Goal: Task Accomplishment & Management: Manage account settings

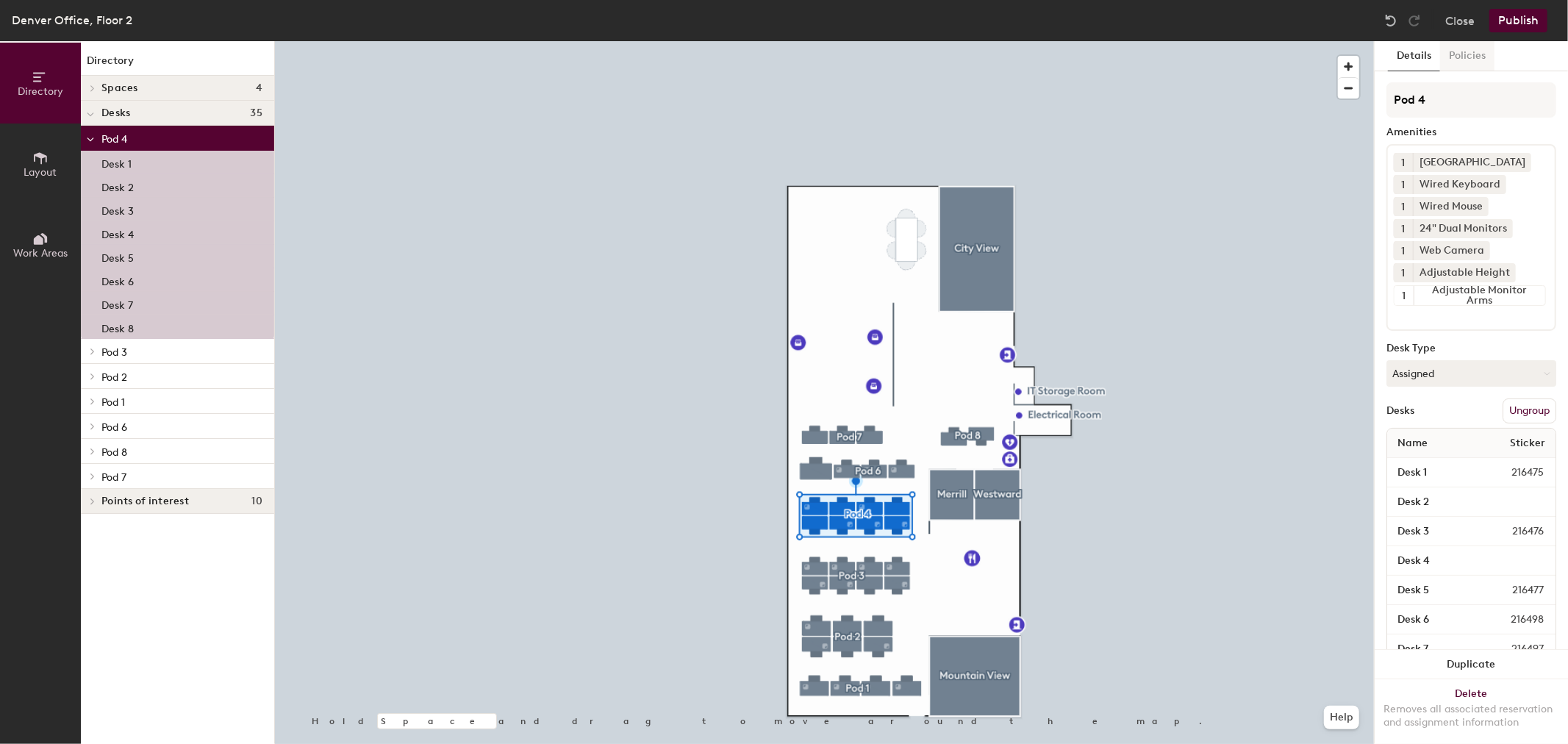
click at [1466, 54] on button "Policies" at bounding box center [1467, 56] width 55 height 30
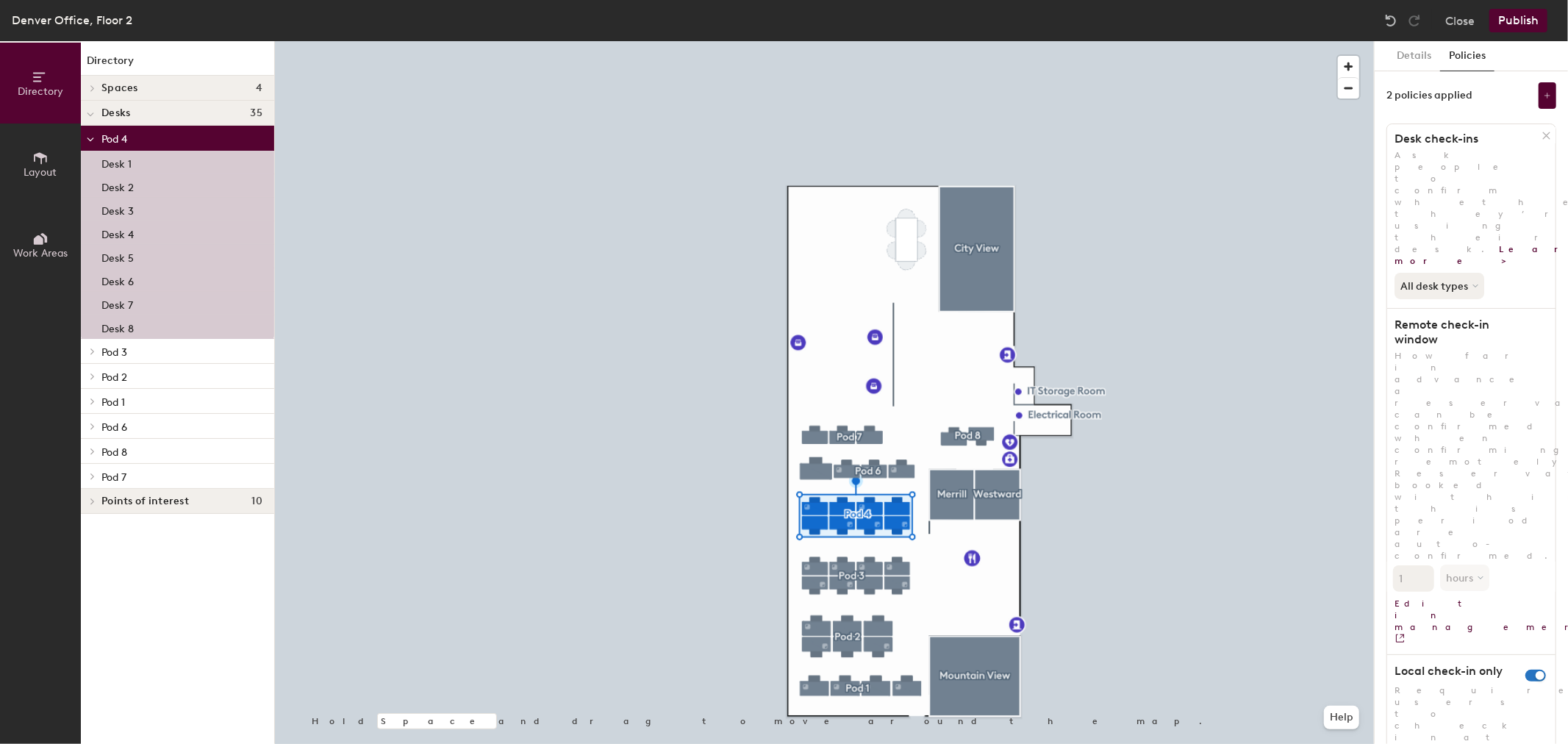
click at [1475, 154] on span "Ask people to confirm whether they’re using their desk. Learn more >" at bounding box center [1506, 208] width 223 height 116
click at [1474, 651] on div "Details Policies 2 policies applied Desk check-ins Ask people to confirm whethe…" at bounding box center [1471, 393] width 193 height 703
click at [1451, 668] on div "Details Policies 2 policies applied Desk check-ins Ask people to confirm whethe…" at bounding box center [1471, 393] width 193 height 703
click at [1195, 41] on div at bounding box center [825, 41] width 1100 height 0
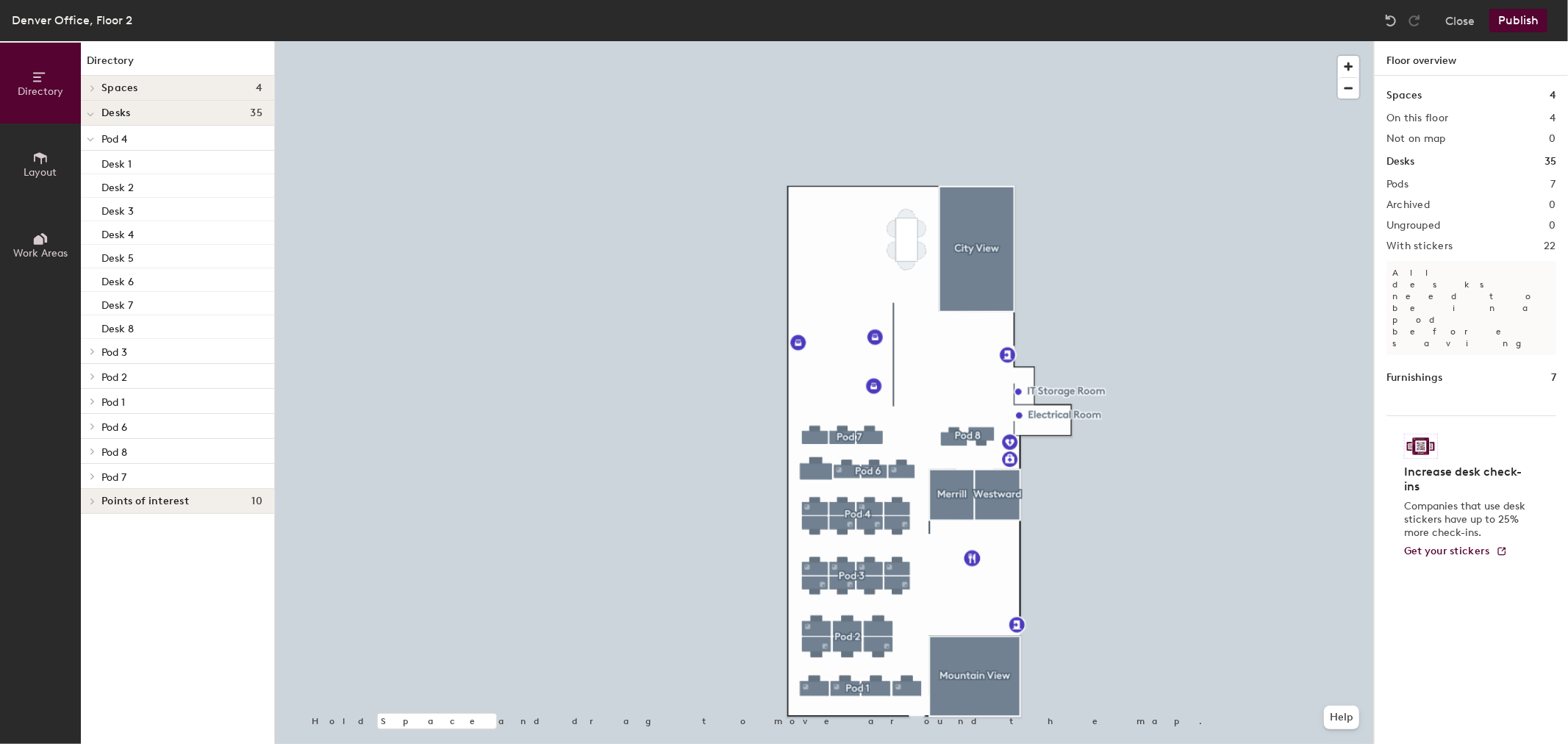
click at [852, 41] on div at bounding box center [825, 41] width 1100 height 0
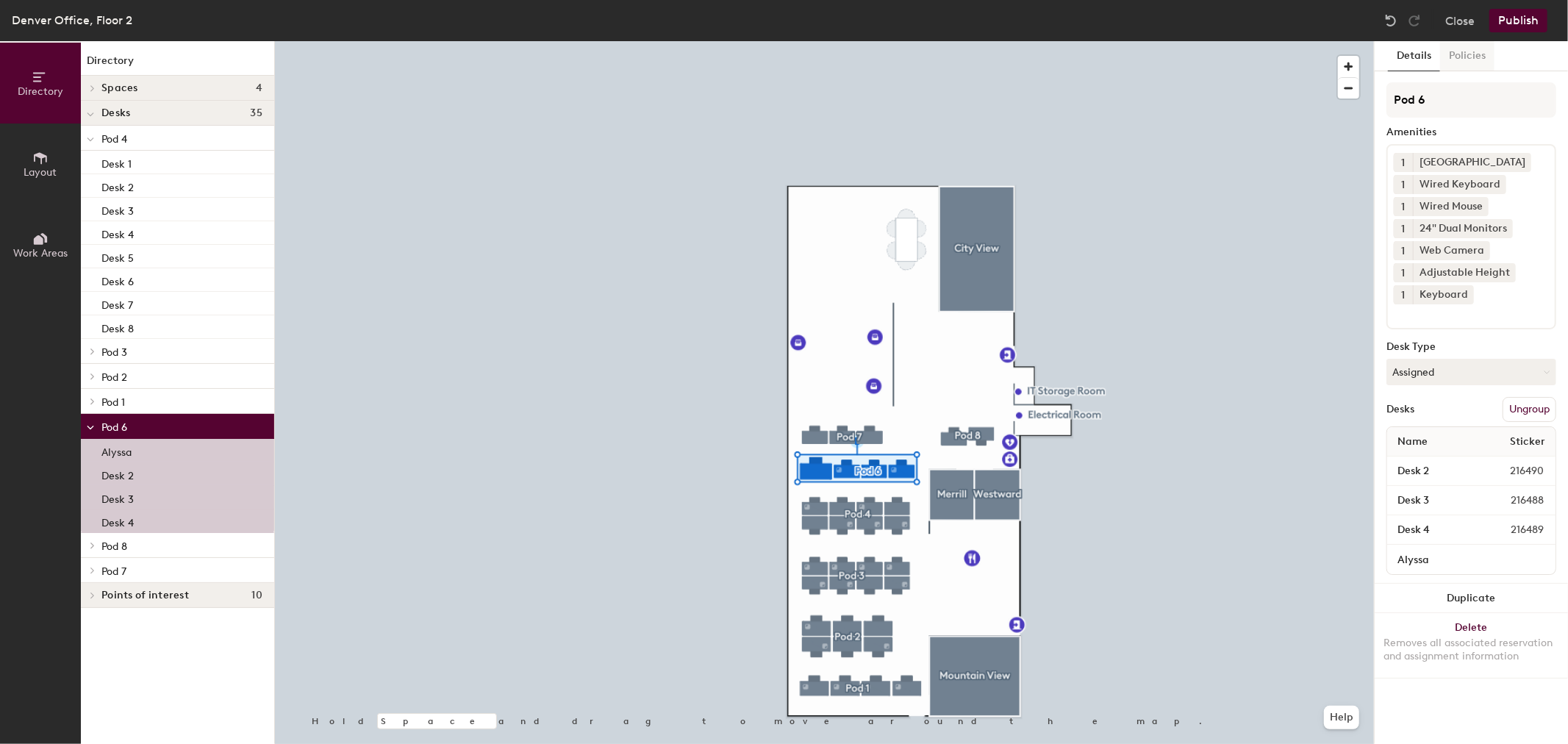
click at [1482, 57] on button "Policies" at bounding box center [1467, 56] width 55 height 30
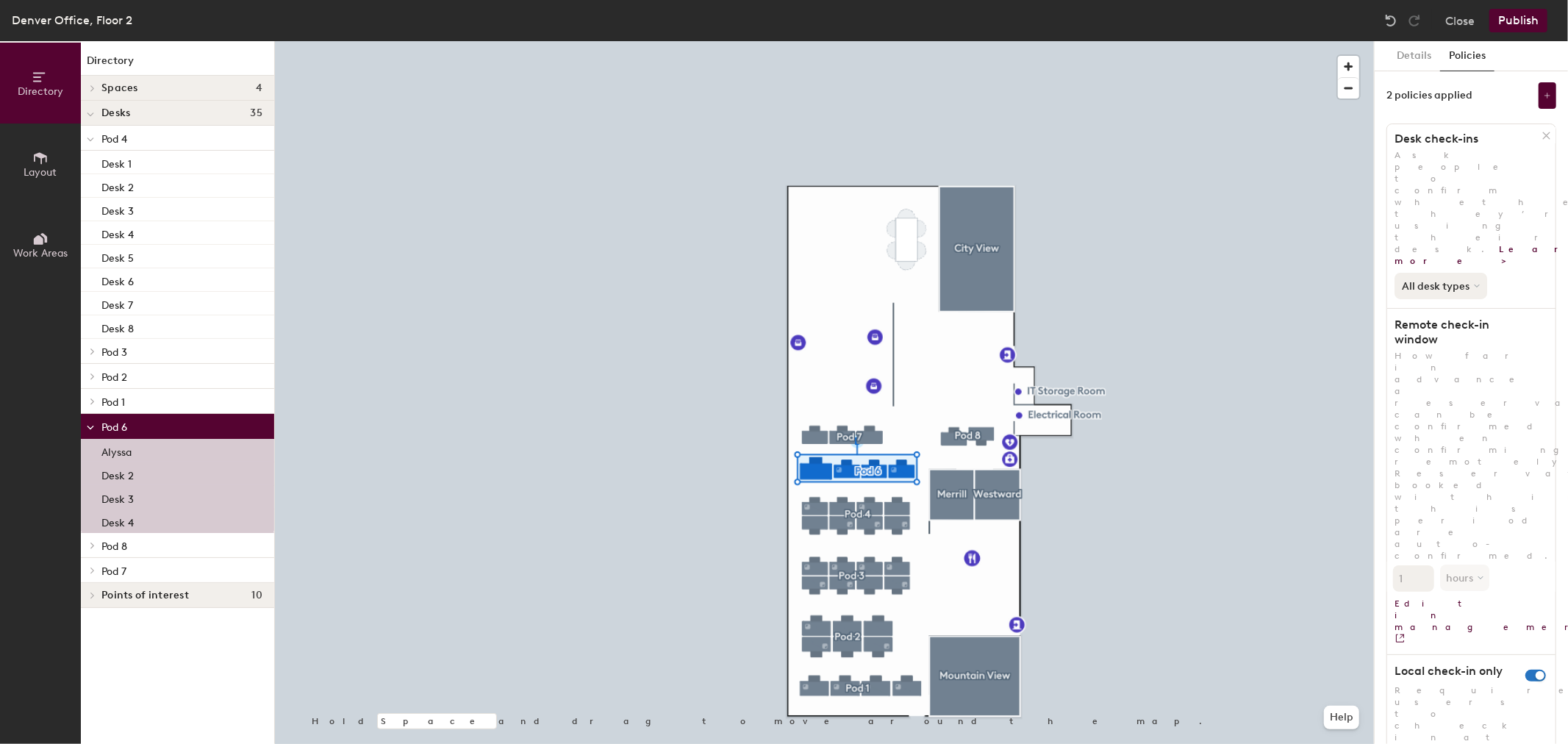
click at [1459, 273] on button "All desk types" at bounding box center [1441, 286] width 93 height 27
click at [1466, 273] on button "All desk types" at bounding box center [1441, 286] width 93 height 27
click at [1511, 267] on div "All desk types" at bounding box center [1471, 283] width 169 height 33
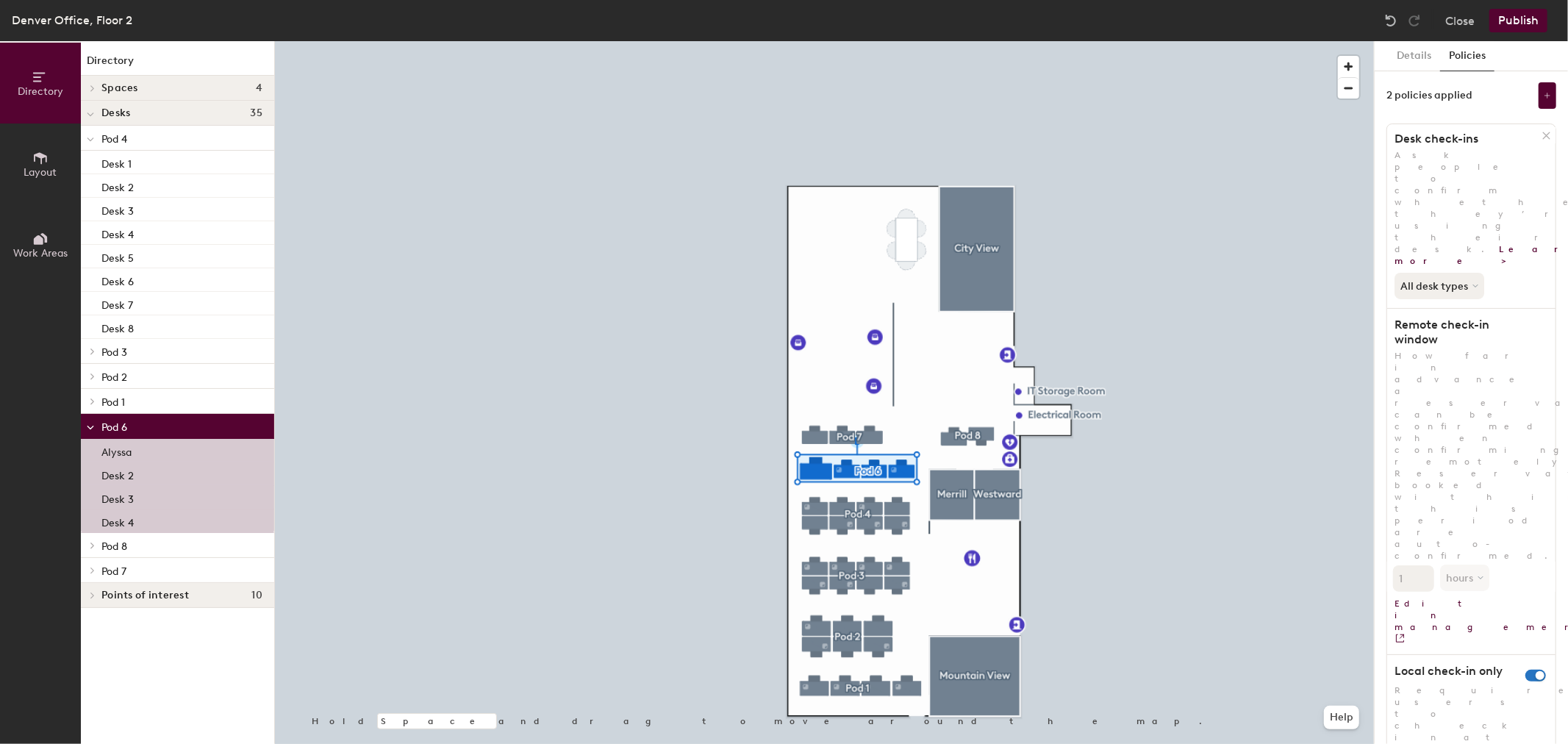
click at [1409, 527] on div "Desk check-ins Ask people to confirm whether they’re using their desk. Learn mo…" at bounding box center [1471, 554] width 170 height 862
click at [1419, 436] on div "Desk check-ins Ask people to confirm whether they’re using their desk. Learn mo…" at bounding box center [1471, 554] width 170 height 862
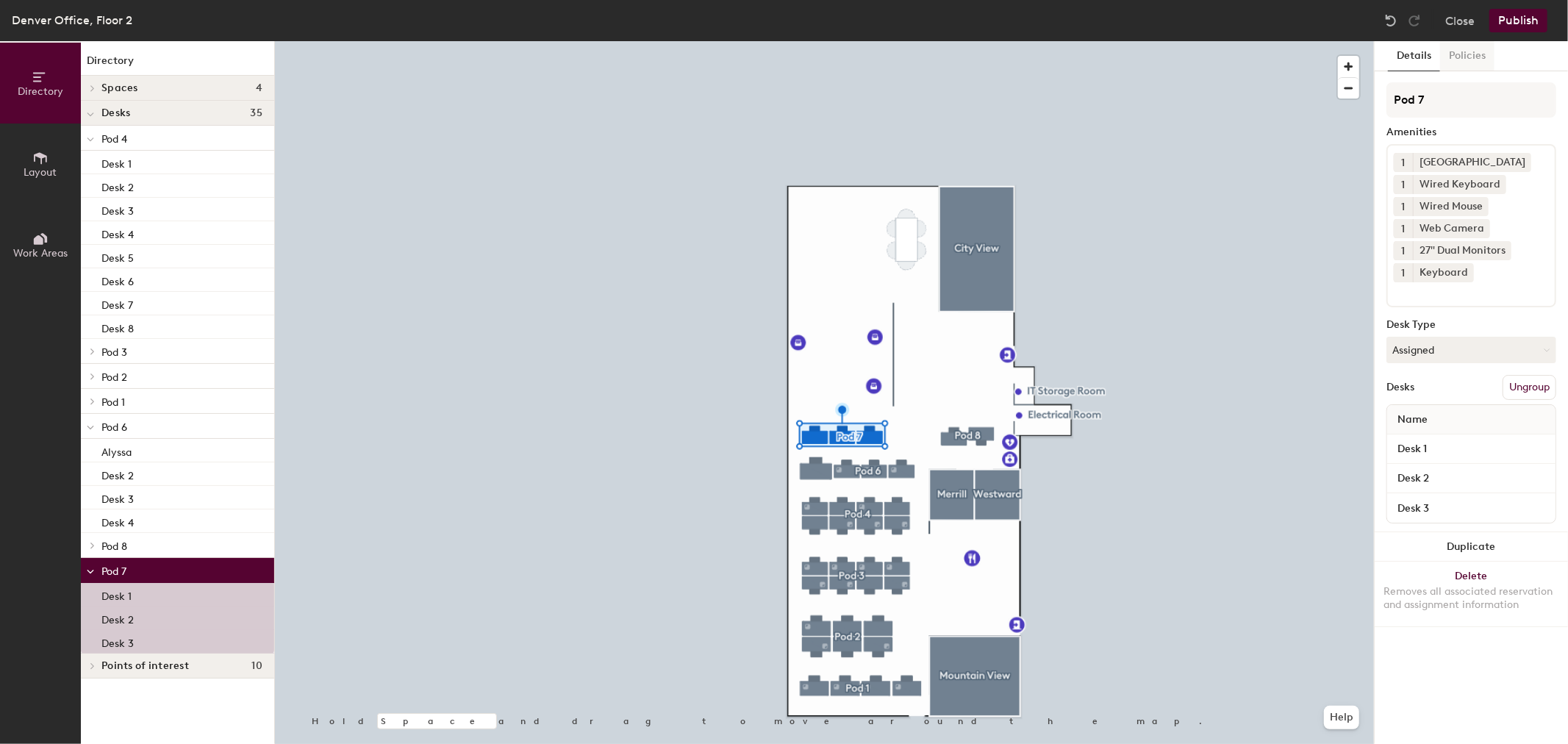
click at [1469, 56] on button "Policies" at bounding box center [1467, 56] width 55 height 30
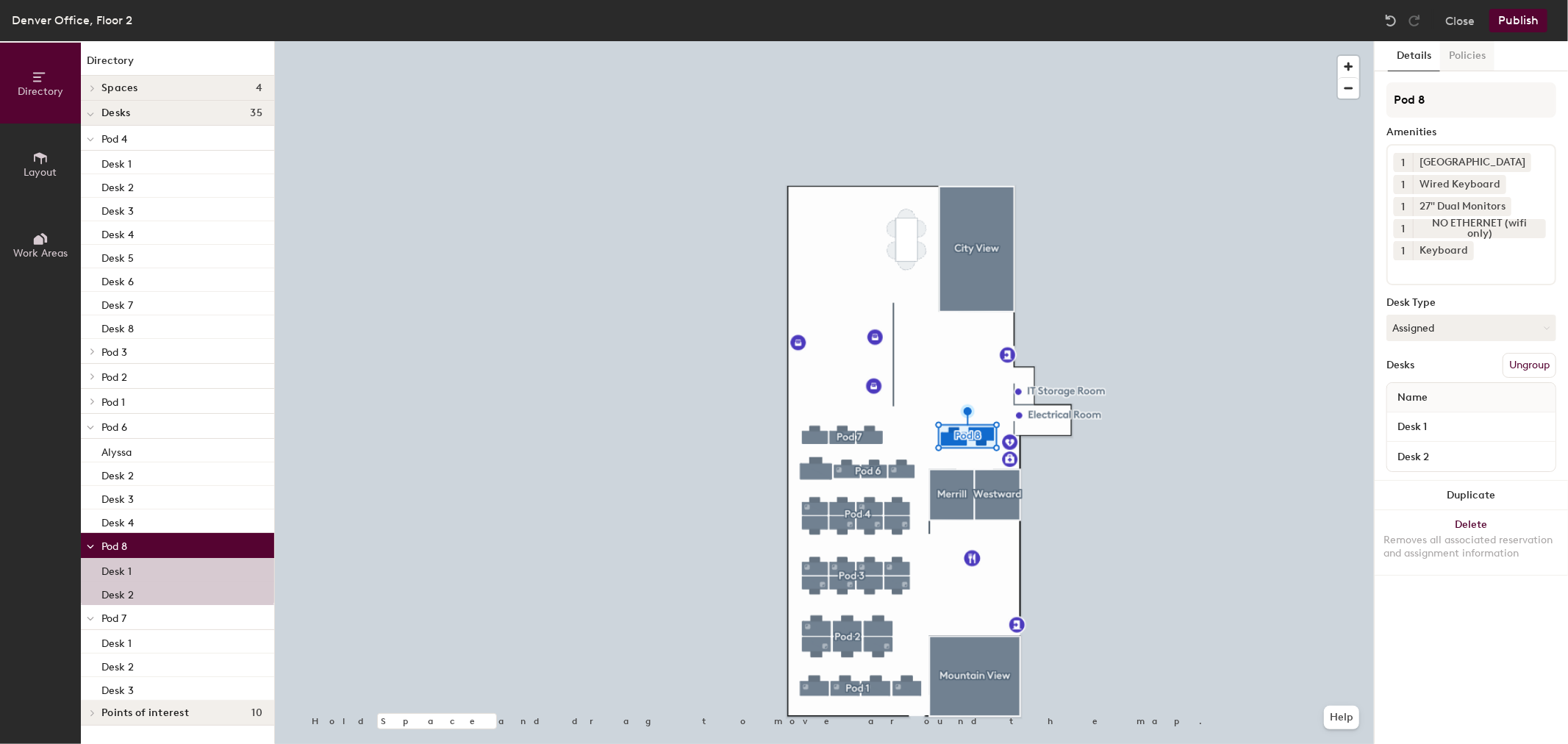
click at [1446, 61] on button "Policies" at bounding box center [1467, 56] width 55 height 30
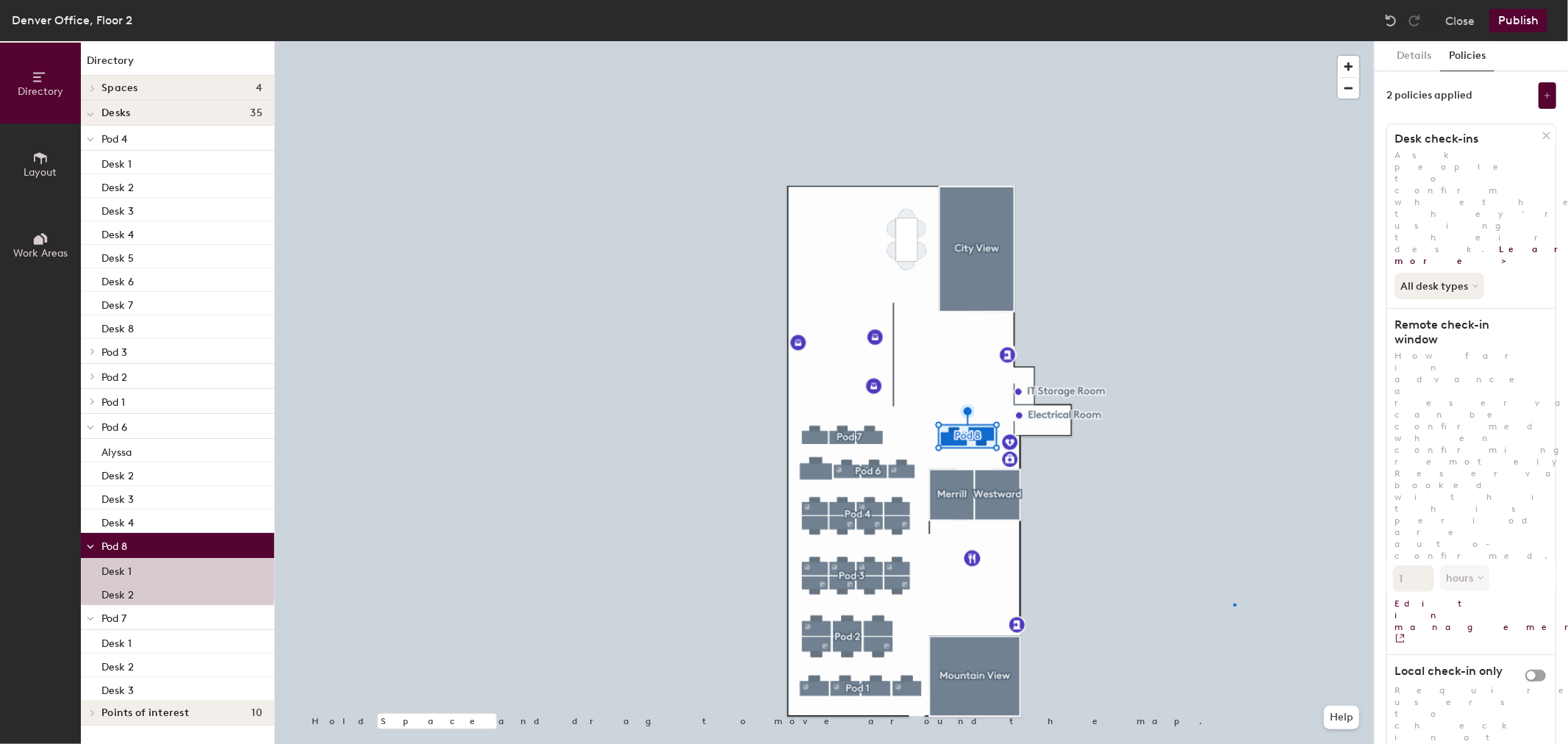
click at [1234, 41] on div at bounding box center [825, 41] width 1100 height 0
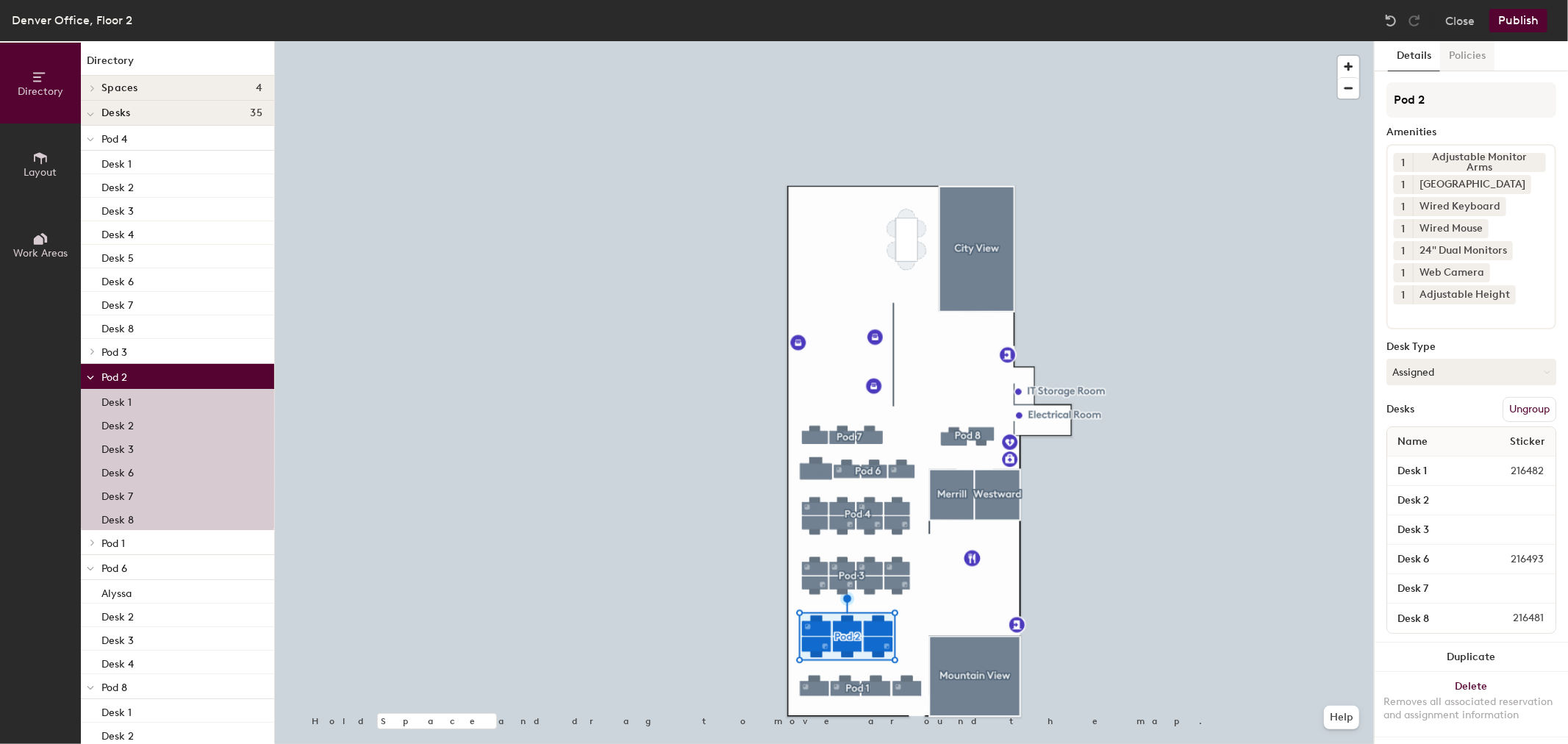
click at [1464, 56] on button "Policies" at bounding box center [1467, 56] width 55 height 30
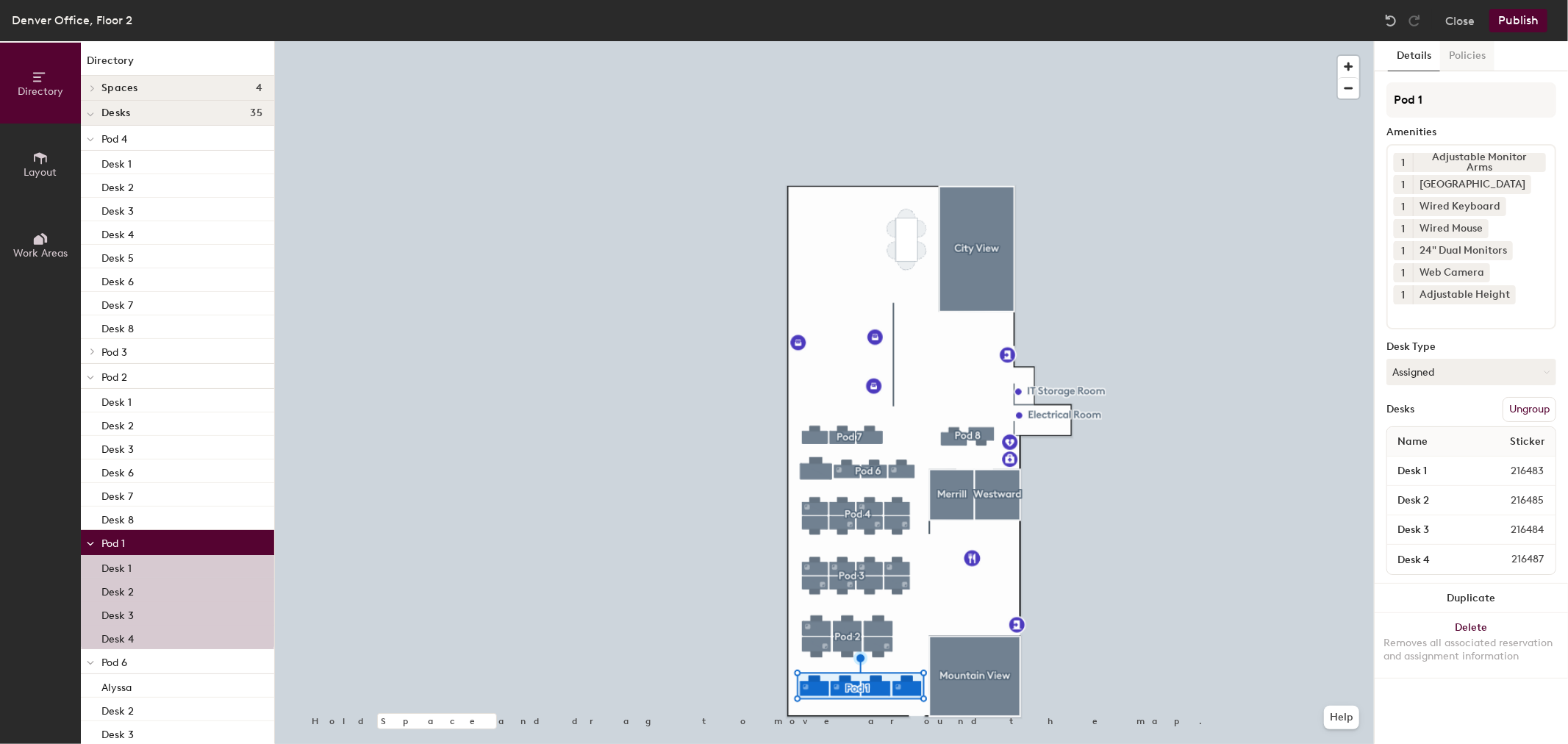
click at [1470, 64] on button "Policies" at bounding box center [1467, 56] width 55 height 30
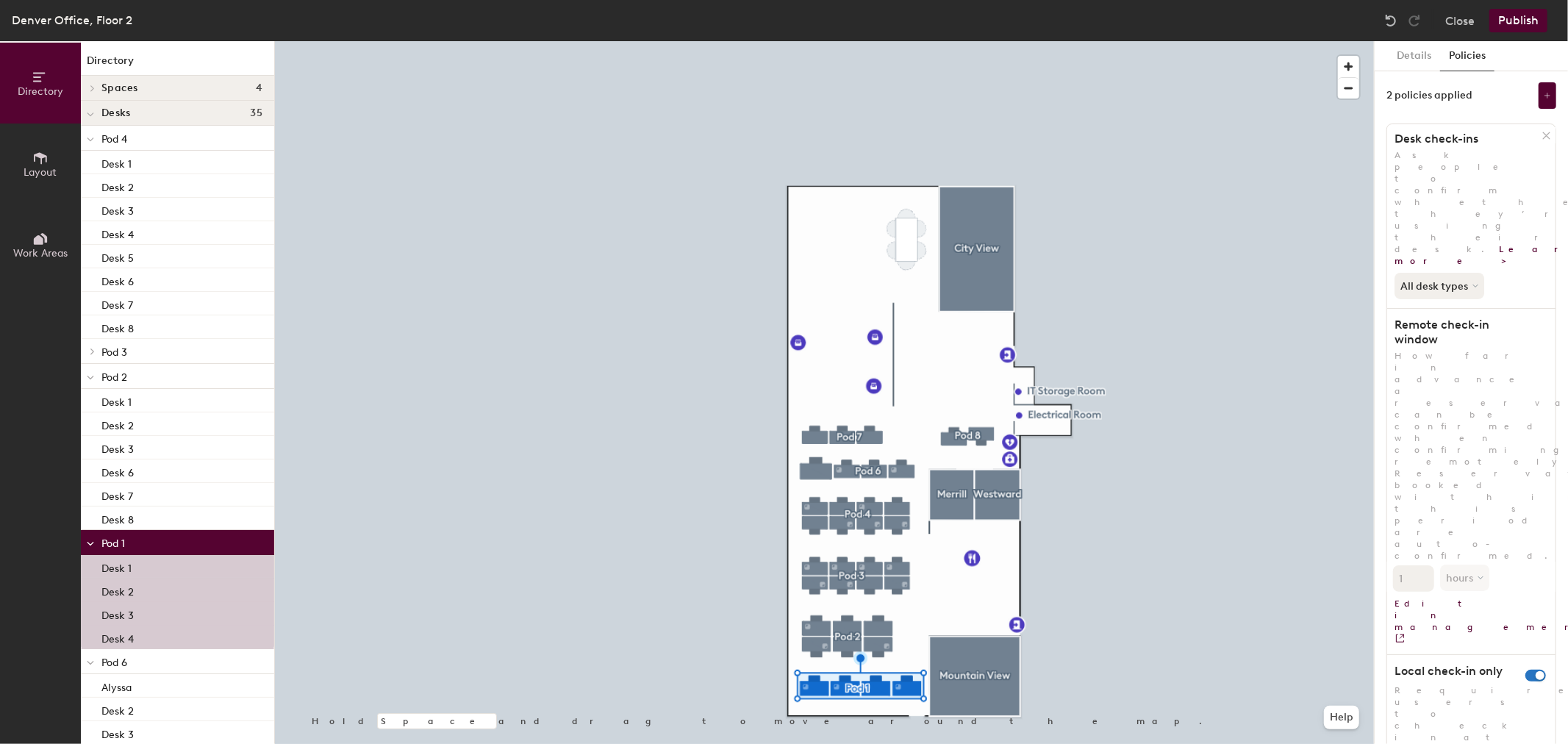
click at [1417, 100] on div "2 policies applied" at bounding box center [1430, 96] width 86 height 11
click at [1540, 89] on button at bounding box center [1548, 96] width 17 height 27
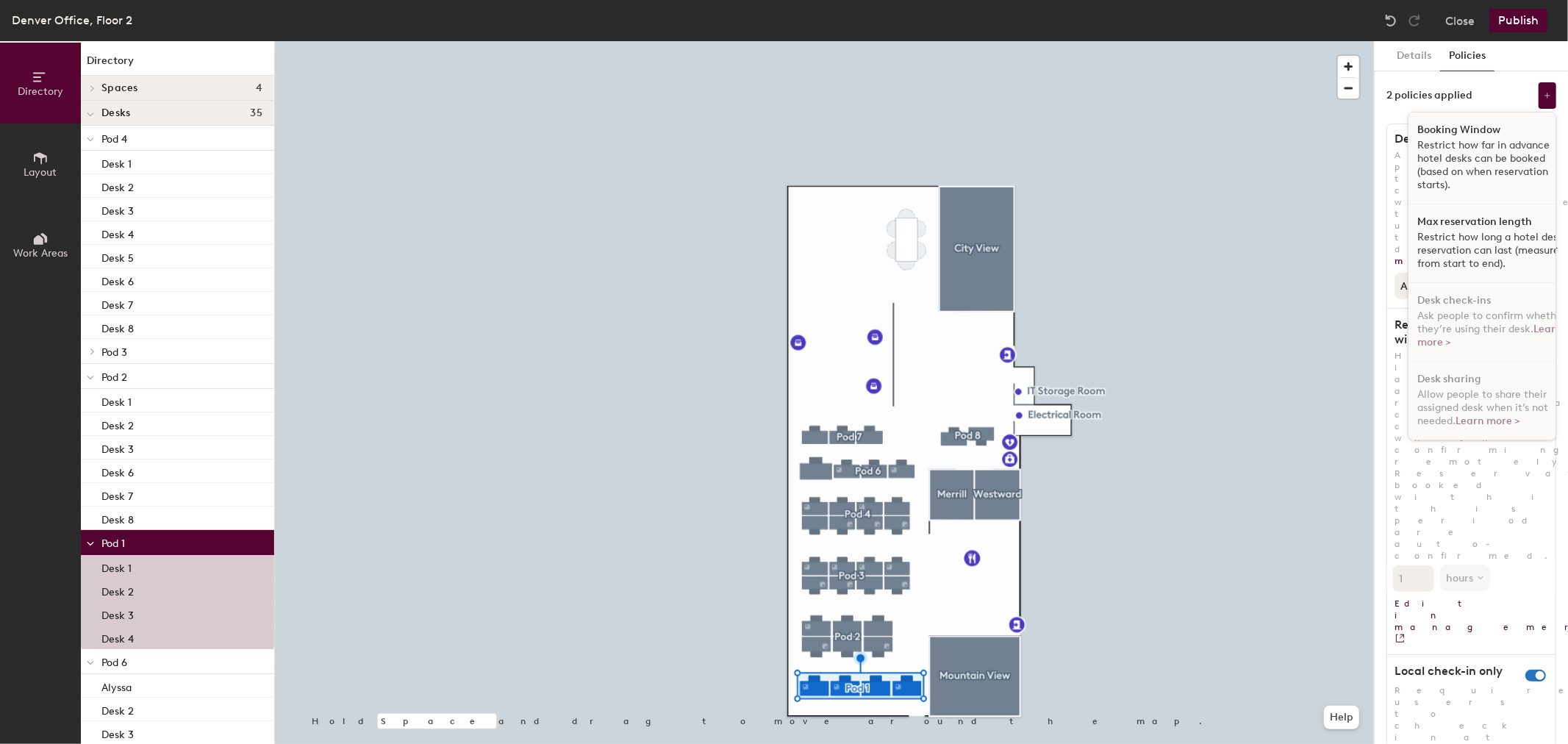
scroll to position [11, 0]
click at [1469, 374] on div "Desk sharing Allow people to share their assigned desk when it’s not needed. Le…" at bounding box center [1493, 400] width 170 height 78
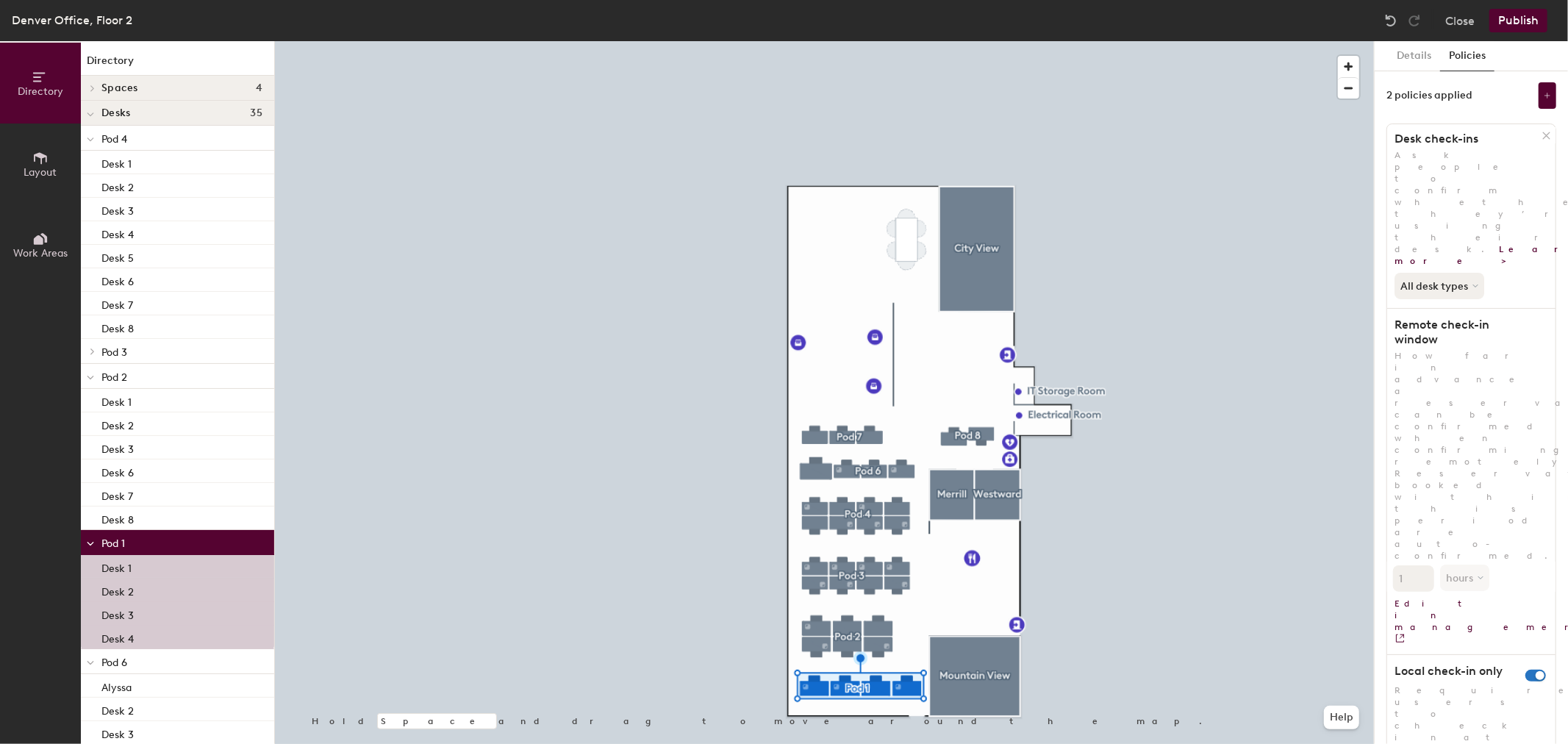
click at [1460, 90] on div "2 policies applied" at bounding box center [1430, 96] width 86 height 11
click at [1541, 88] on button at bounding box center [1548, 96] width 17 height 27
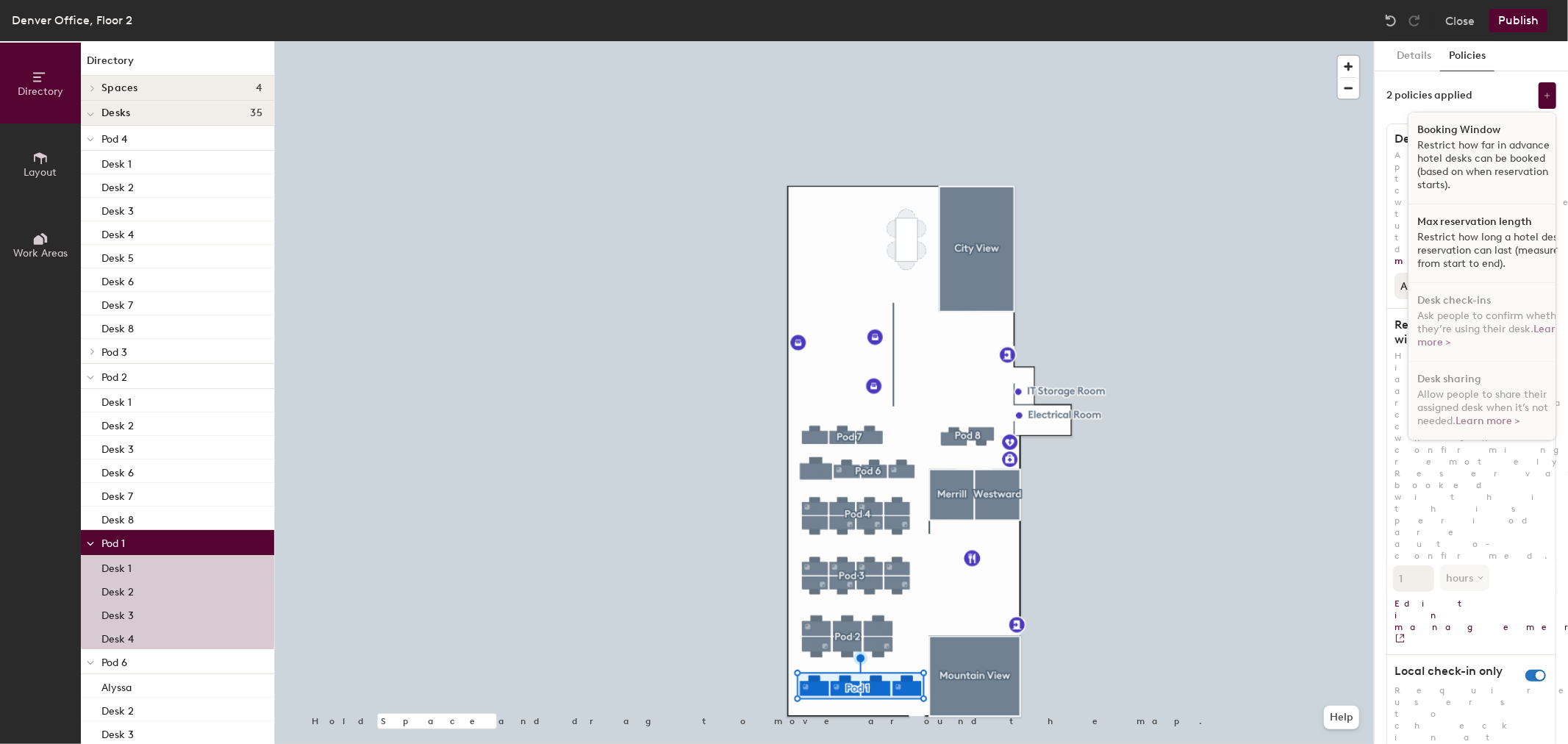
click at [1438, 143] on p "Restrict how far in advance hotel desks can be booked (based on when reservatio…" at bounding box center [1493, 165] width 151 height 53
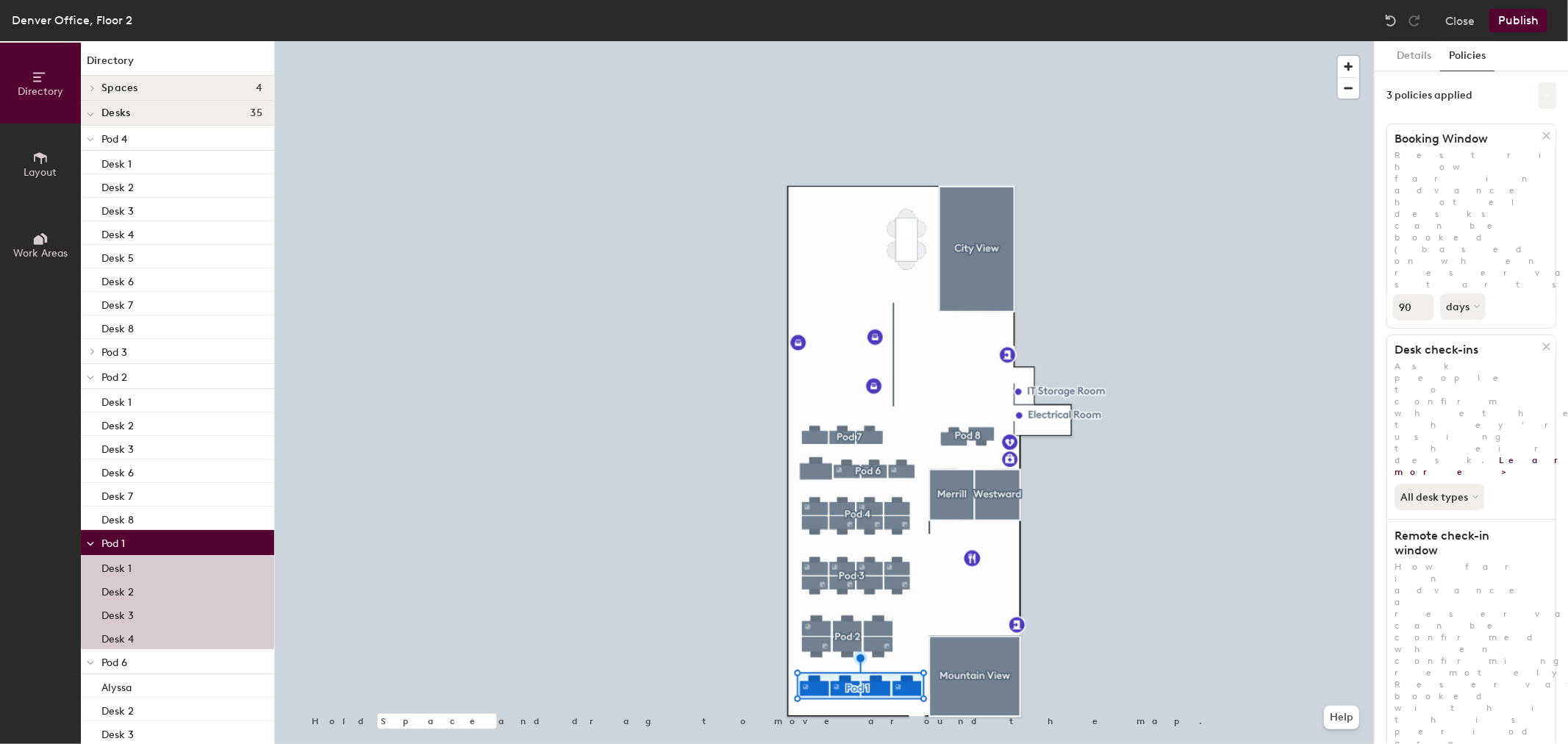
click at [1542, 90] on button at bounding box center [1548, 96] width 17 height 27
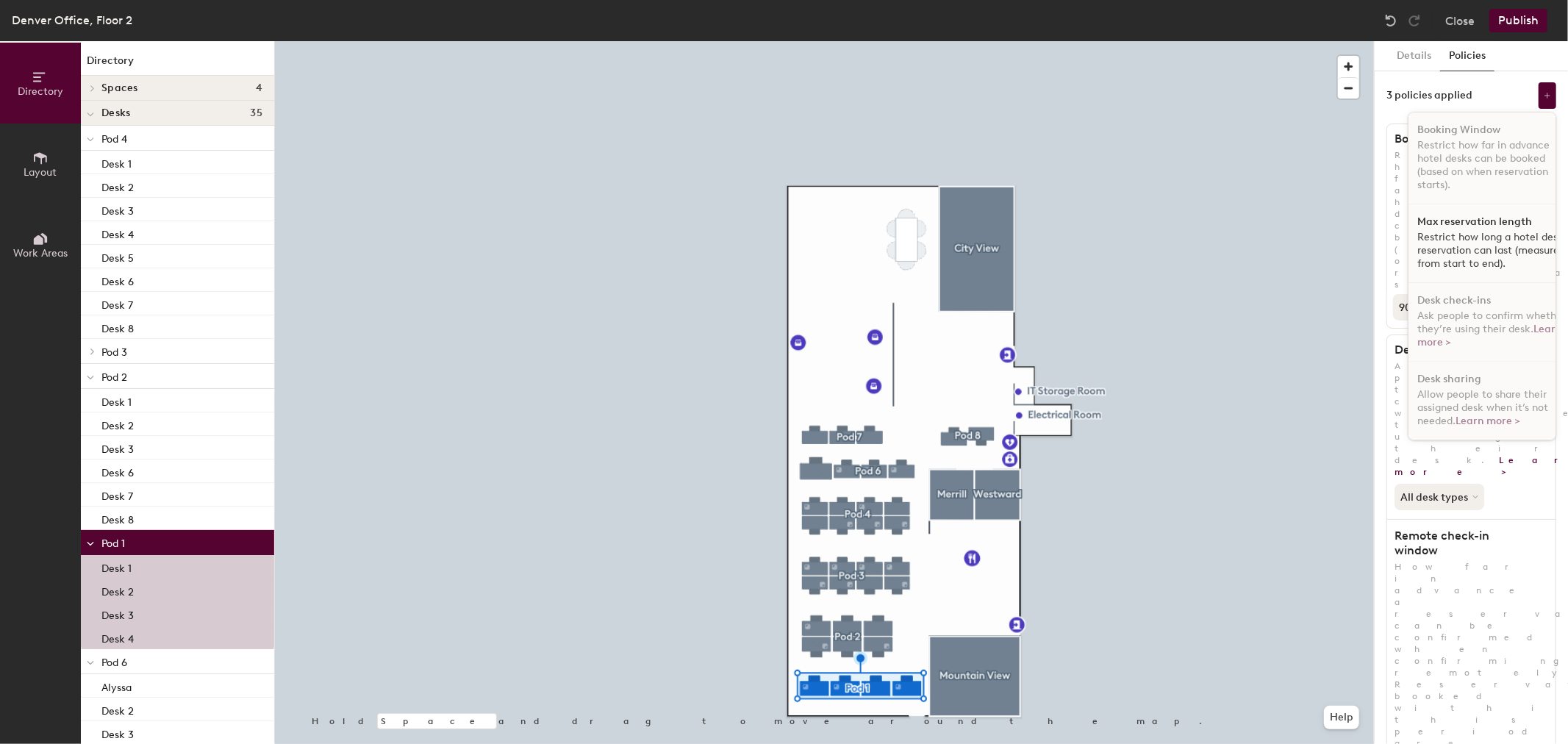
click at [1462, 236] on p "Restrict how long a hotel desk reservation can last (measured from start to end…" at bounding box center [1493, 250] width 151 height 39
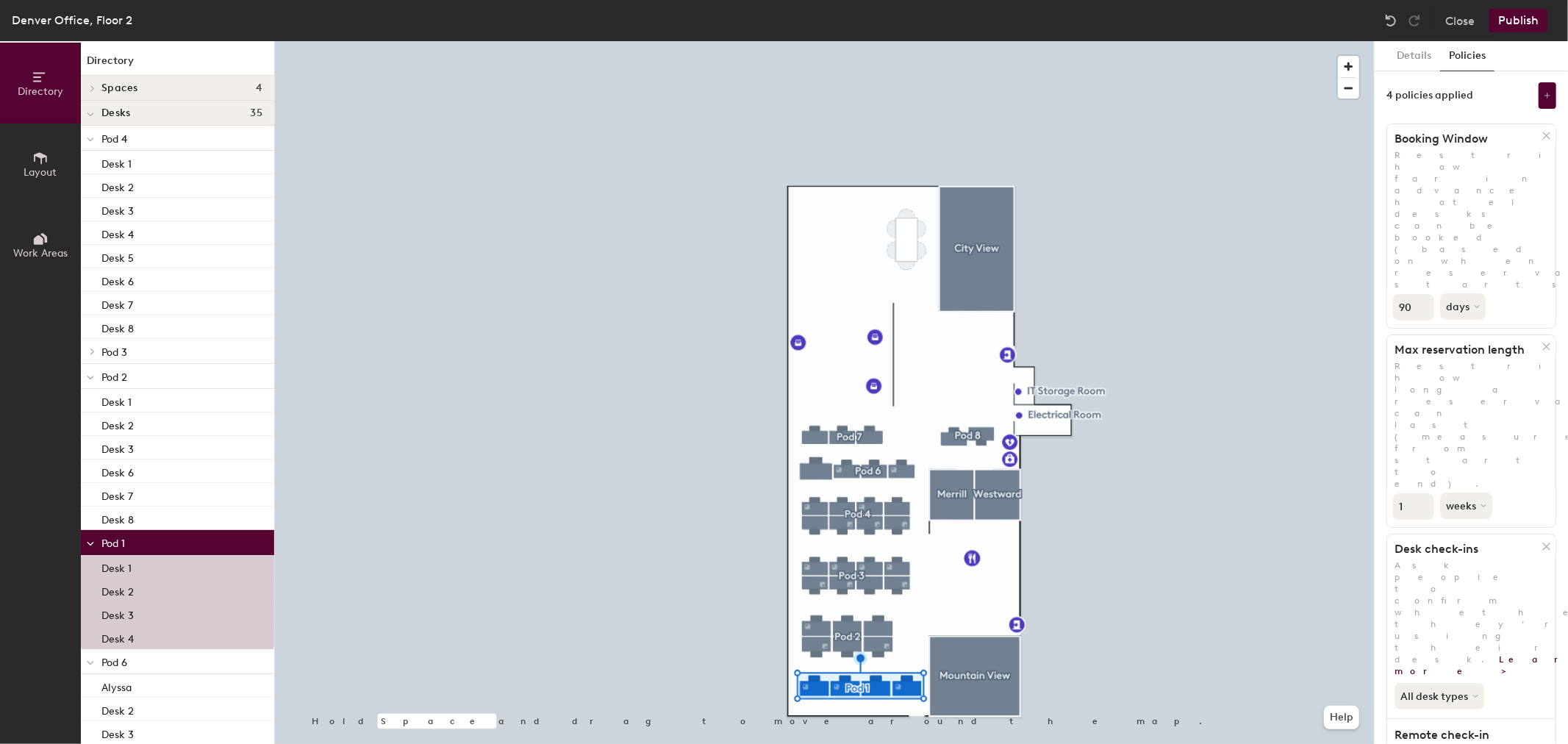
click at [1543, 344] on icon at bounding box center [1546, 347] width 7 height 7
click at [1542, 131] on div at bounding box center [1548, 135] width 14 height 16
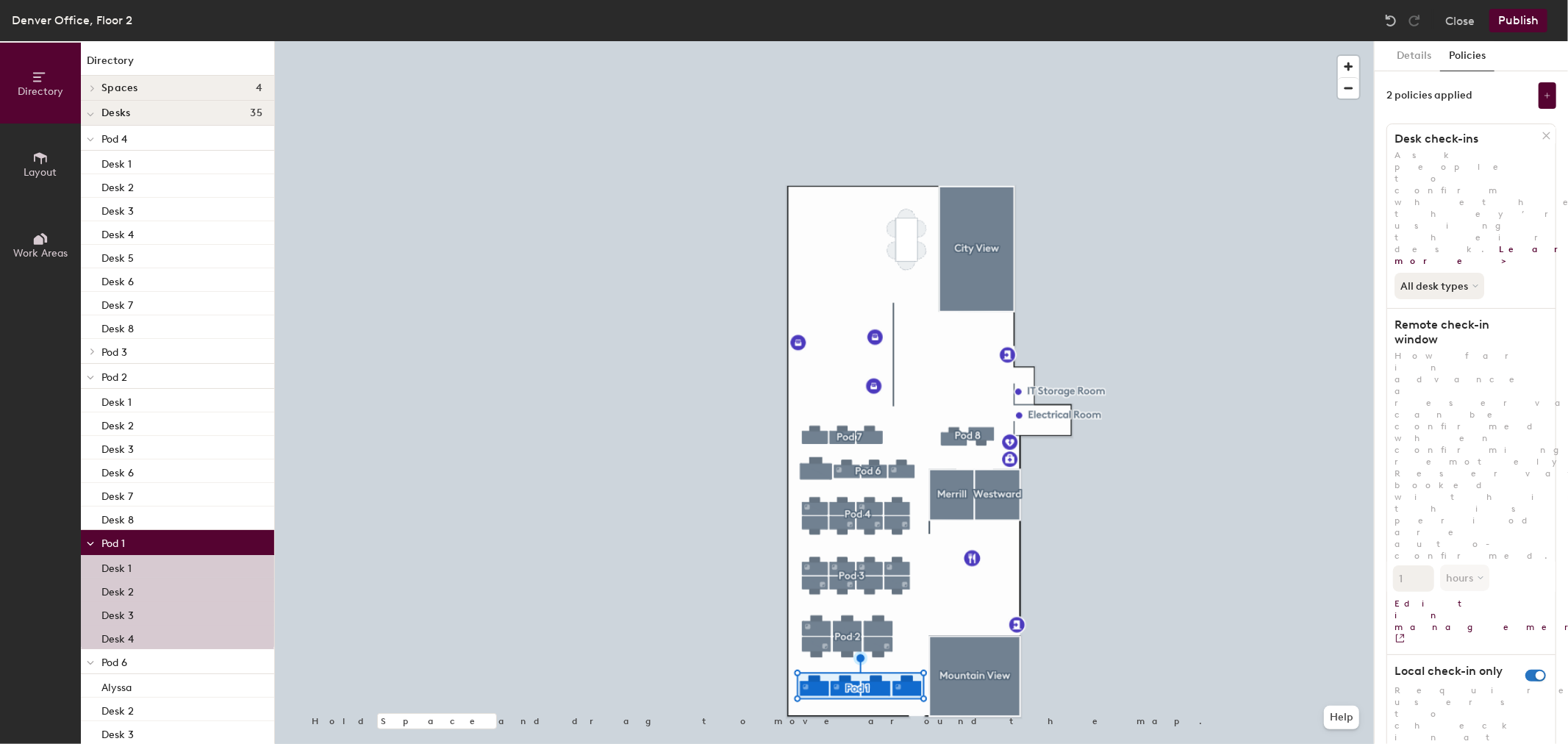
click at [1538, 131] on h1 "Desk check-ins" at bounding box center [1465, 138] width 155 height 14
click at [1462, 82] on div "2 policies applied" at bounding box center [1471, 96] width 170 height 27
click at [1538, 100] on div "2 policies applied" at bounding box center [1471, 96] width 170 height 27
click at [1545, 90] on button at bounding box center [1548, 96] width 17 height 27
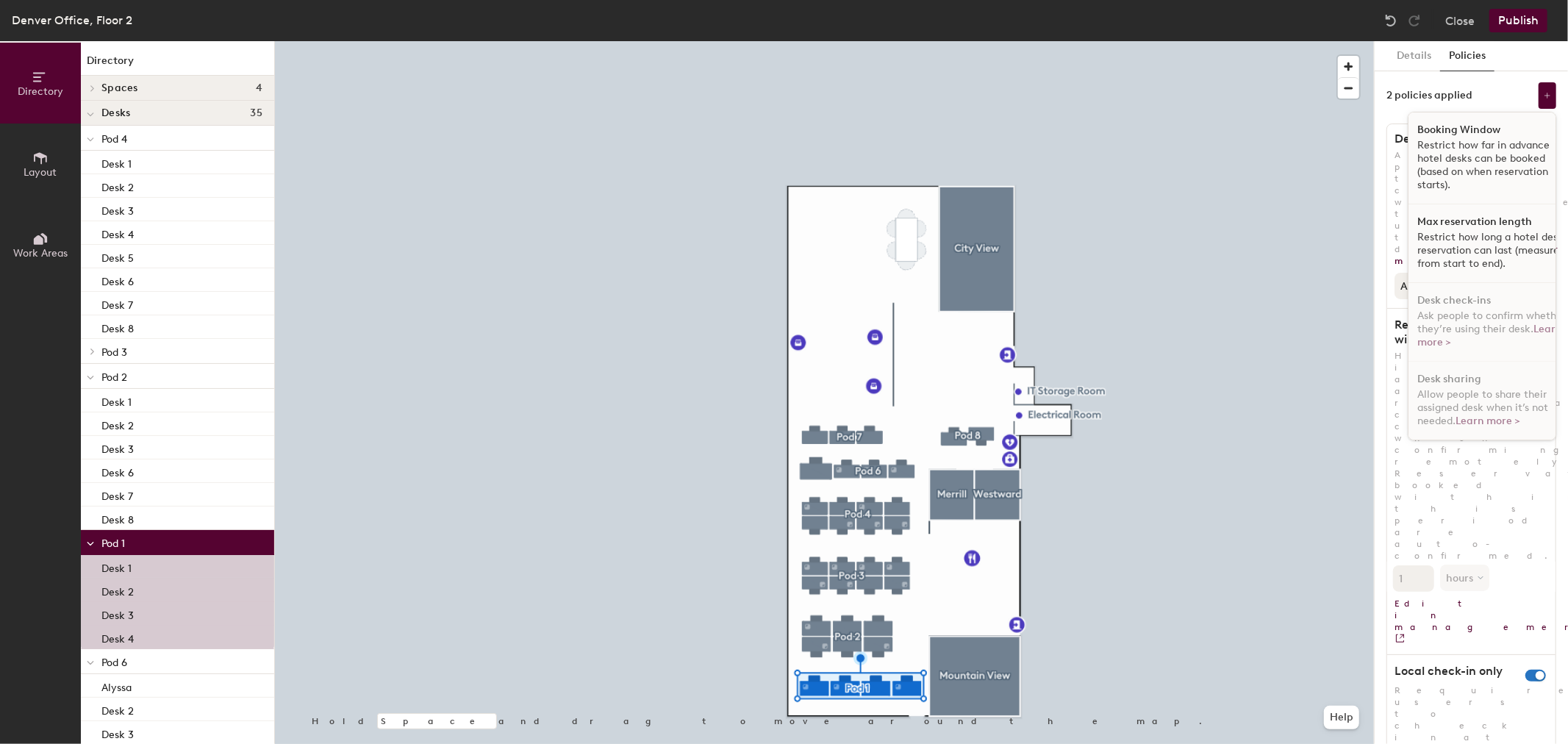
click at [1365, 41] on div at bounding box center [825, 41] width 1100 height 0
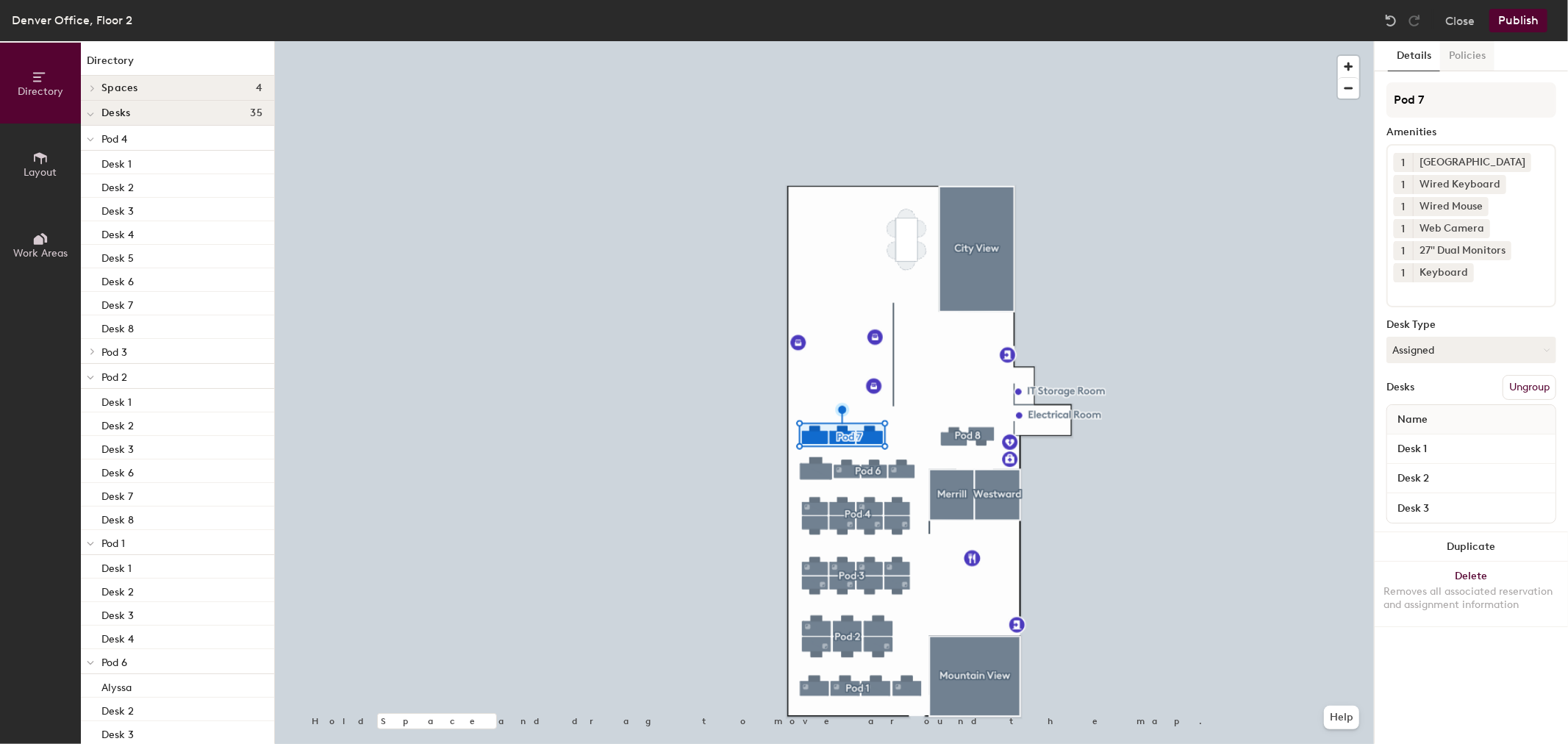
click at [1460, 57] on button "Policies" at bounding box center [1467, 56] width 55 height 30
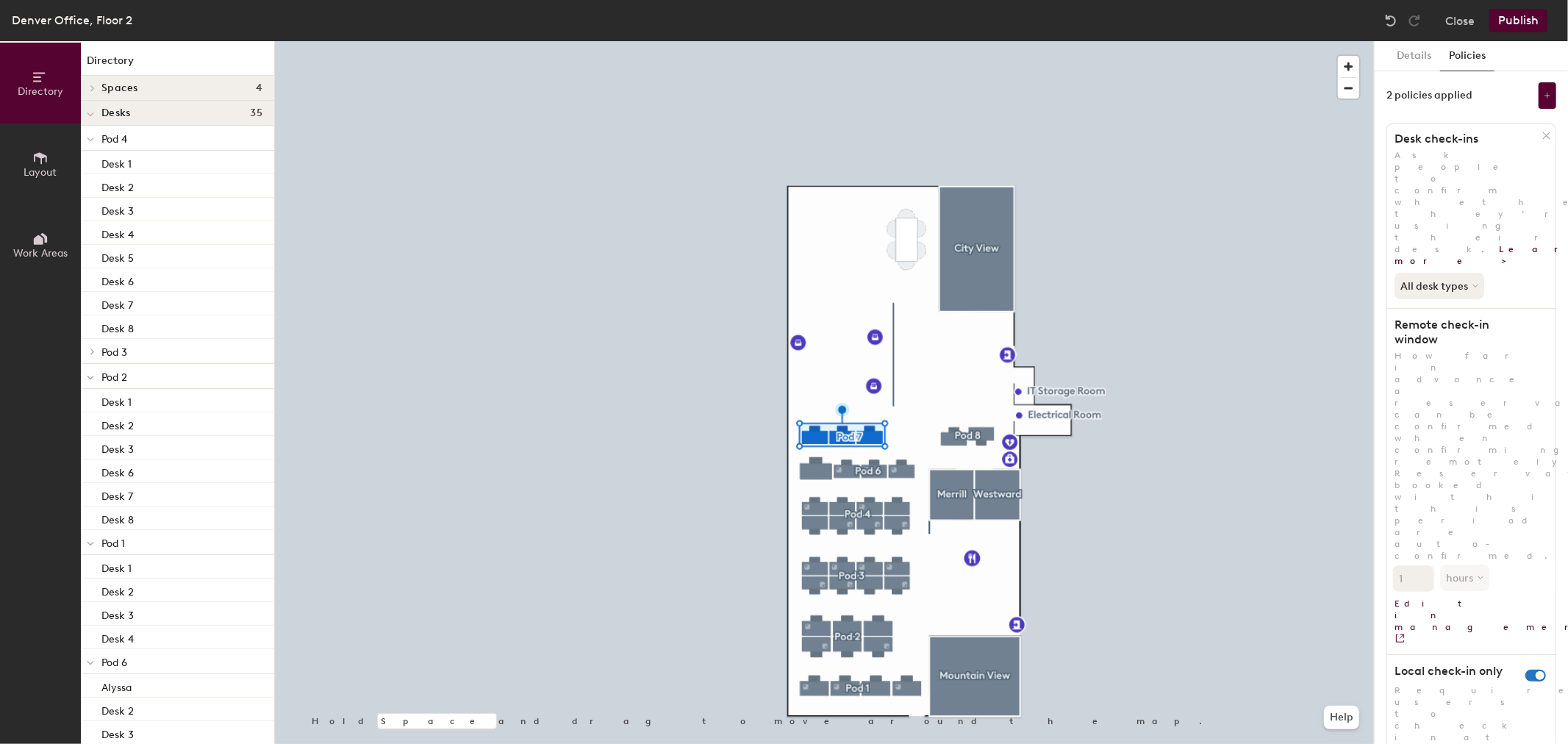
click at [1476, 98] on div "2 policies applied" at bounding box center [1471, 96] width 170 height 27
click at [1490, 92] on div "2 policies applied" at bounding box center [1471, 96] width 170 height 27
click at [1450, 90] on div "2 policies applied" at bounding box center [1430, 96] width 86 height 11
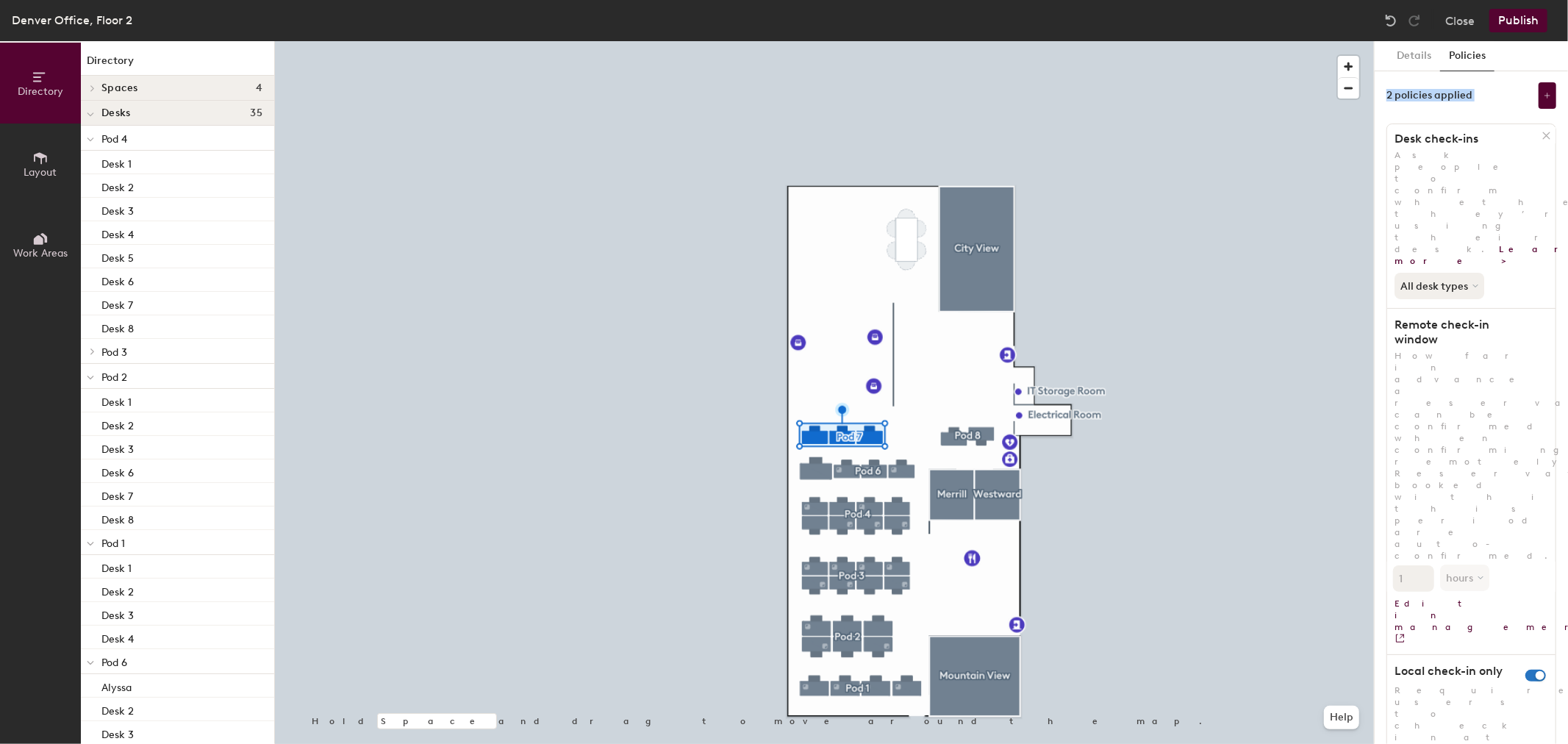
click at [1450, 93] on div "2 policies applied" at bounding box center [1430, 96] width 86 height 11
click at [1451, 93] on div "2 policies applied" at bounding box center [1430, 96] width 86 height 11
